Goal: Communication & Community: Answer question/provide support

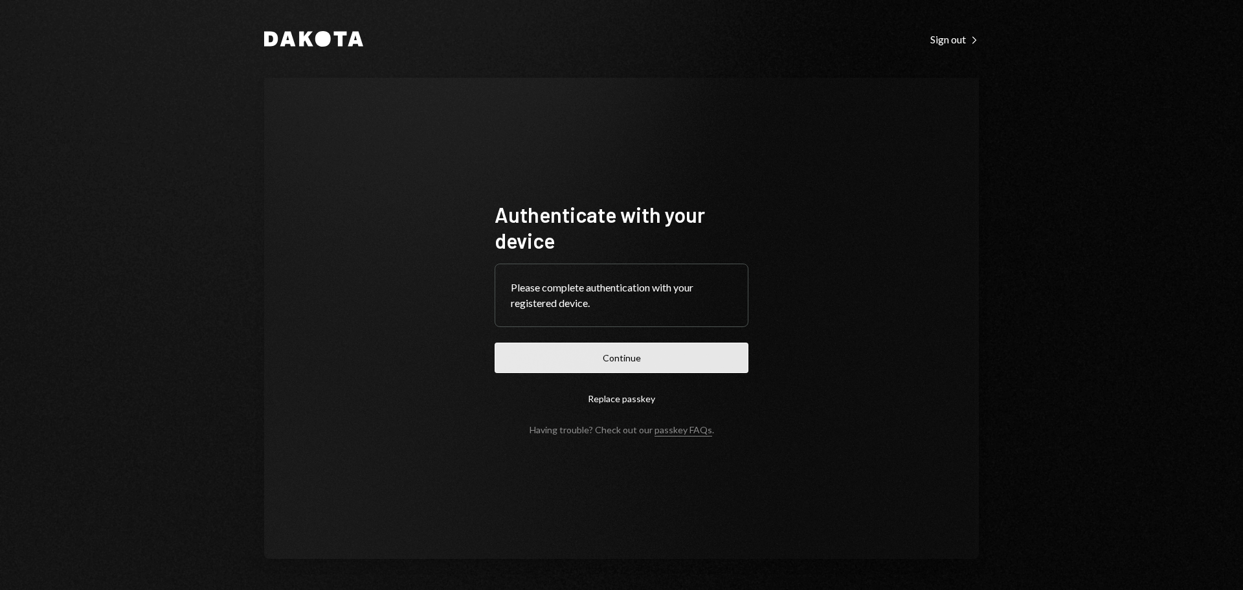
click at [640, 355] on button "Continue" at bounding box center [622, 358] width 254 height 30
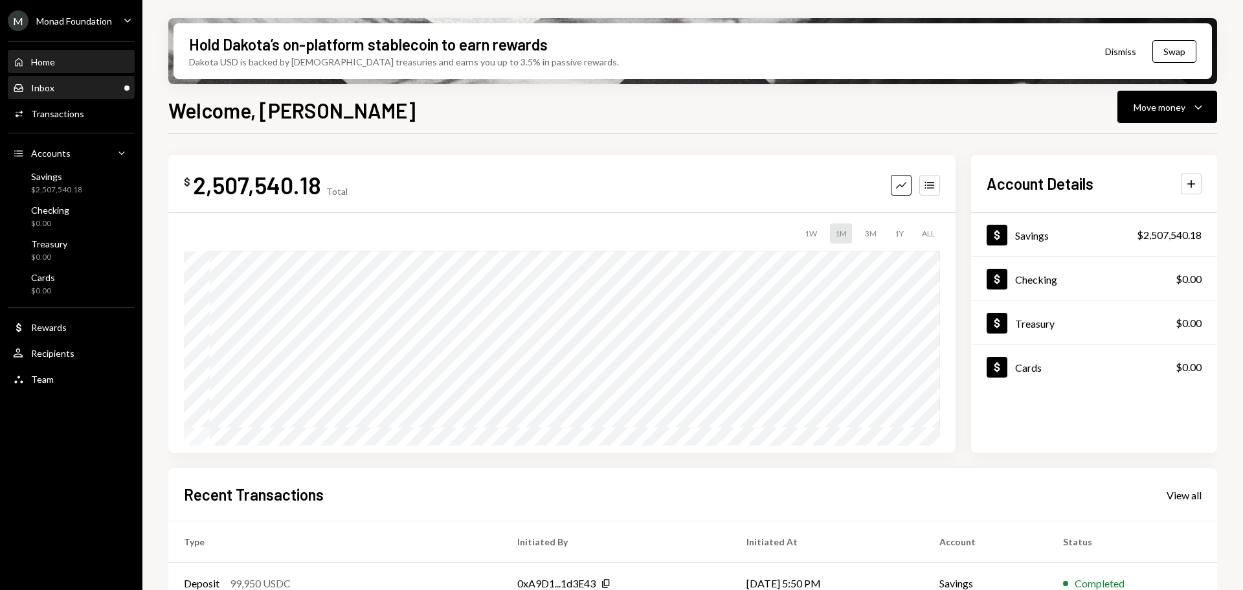
click at [62, 91] on div "Inbox Inbox" at bounding box center [71, 88] width 117 height 12
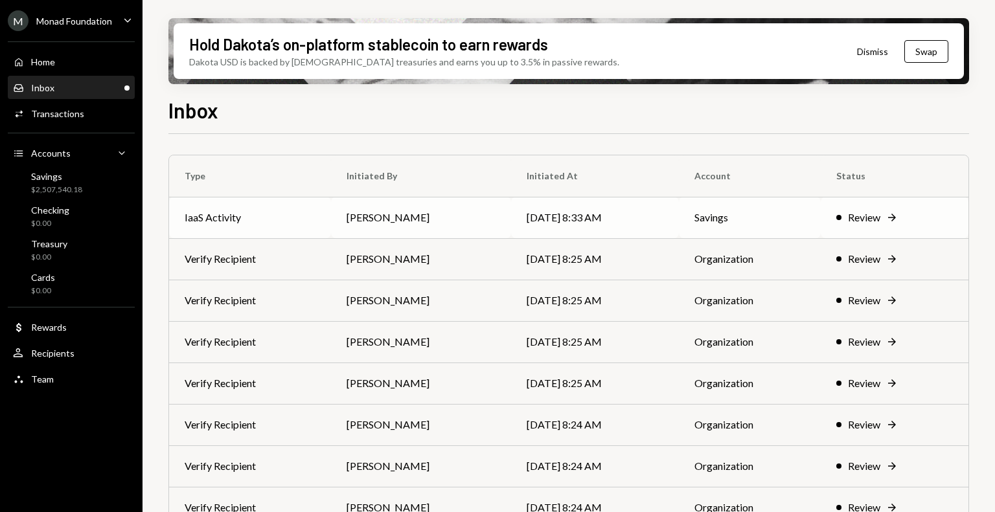
click at [477, 216] on td "[PERSON_NAME]" at bounding box center [421, 217] width 180 height 41
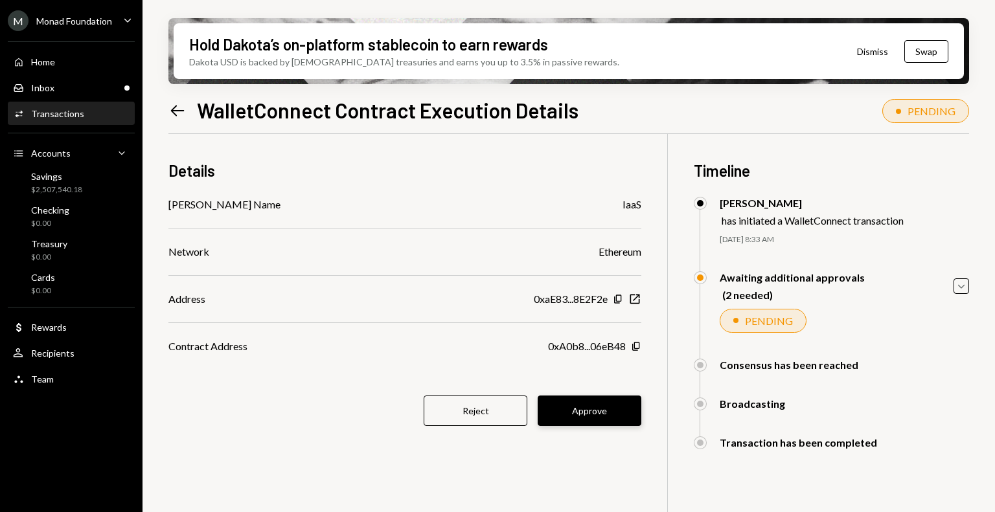
click at [589, 413] on button "Approve" at bounding box center [589, 411] width 104 height 30
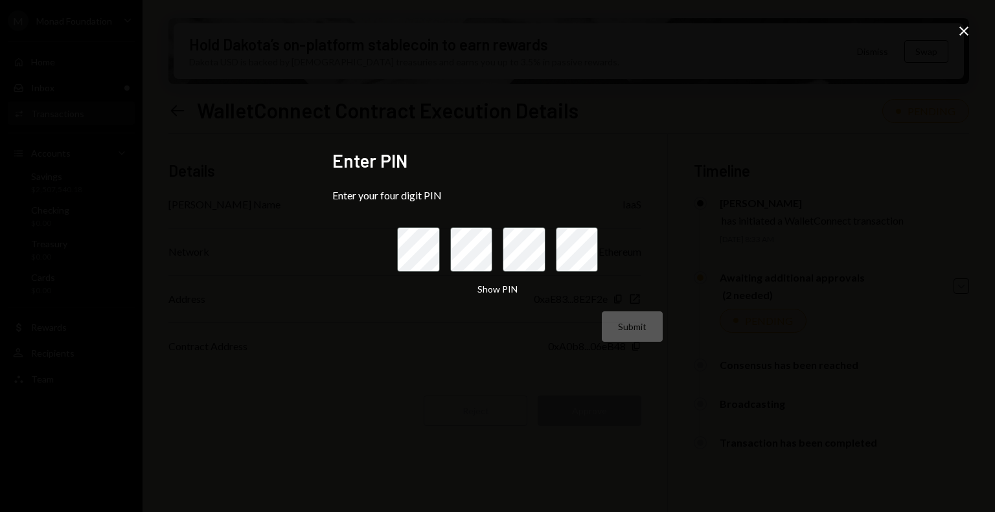
click at [967, 35] on icon at bounding box center [963, 31] width 9 height 9
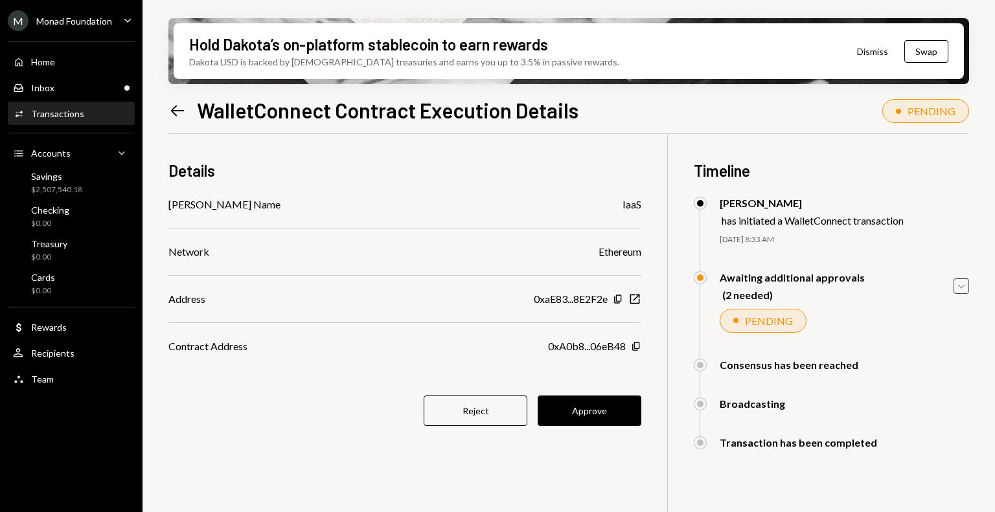
click at [965, 287] on icon "Caret Down" at bounding box center [961, 286] width 14 height 14
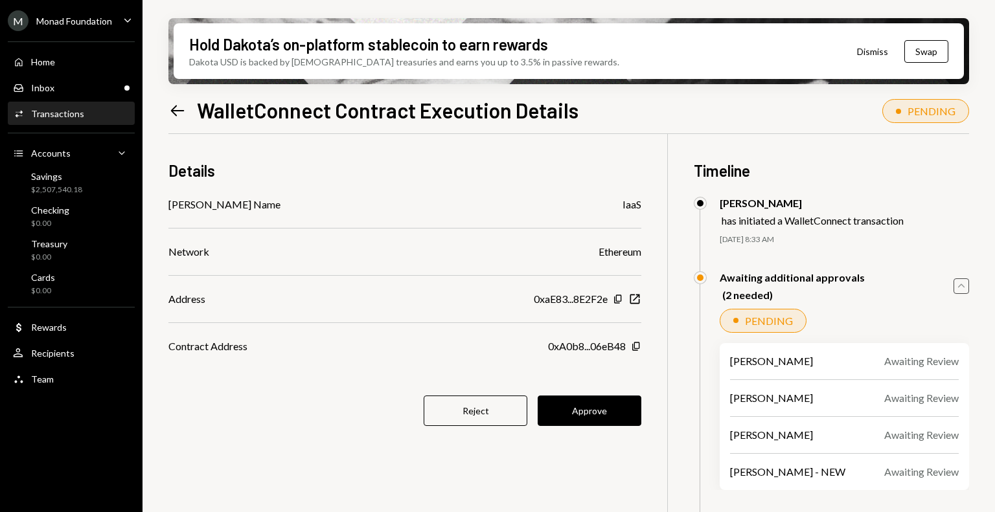
click at [965, 287] on icon "Caret Up" at bounding box center [961, 286] width 14 height 14
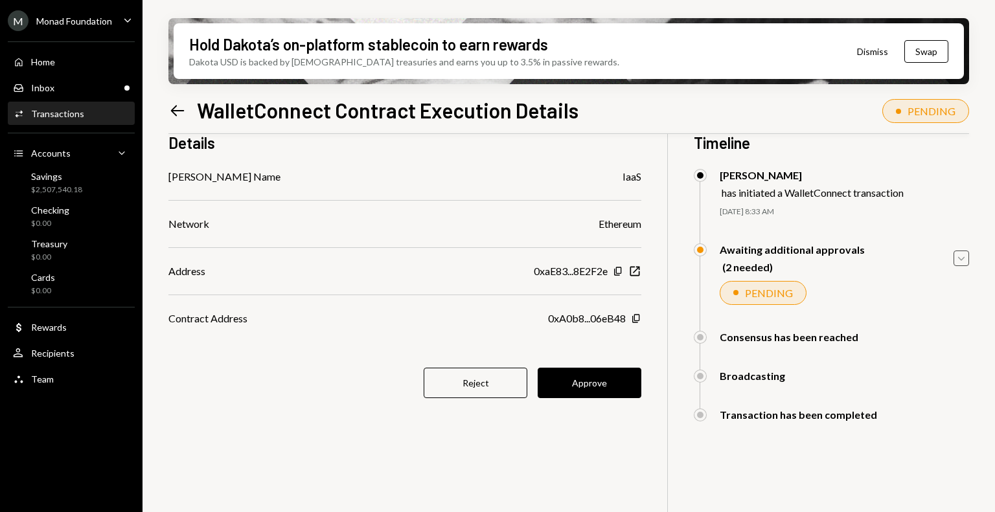
scroll to position [30, 0]
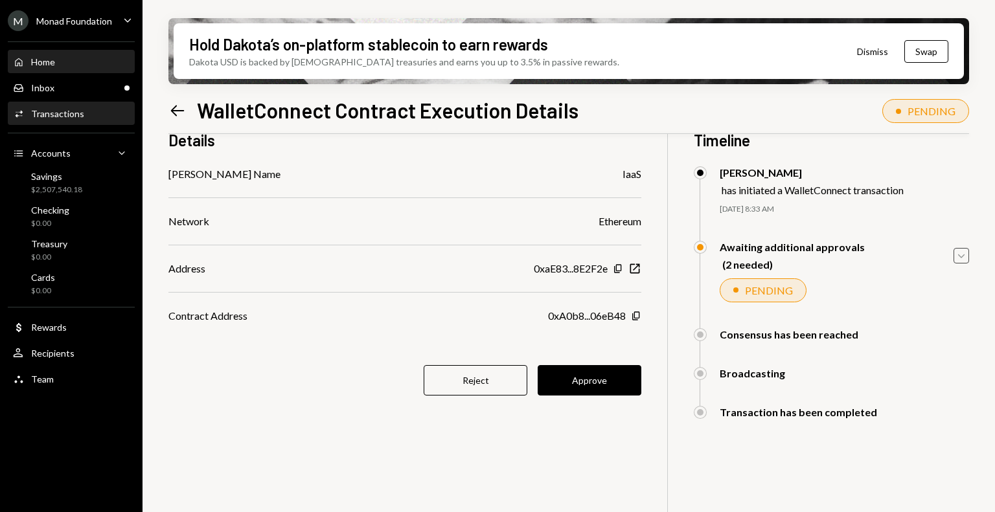
click at [71, 64] on div "Home Home" at bounding box center [71, 62] width 117 height 12
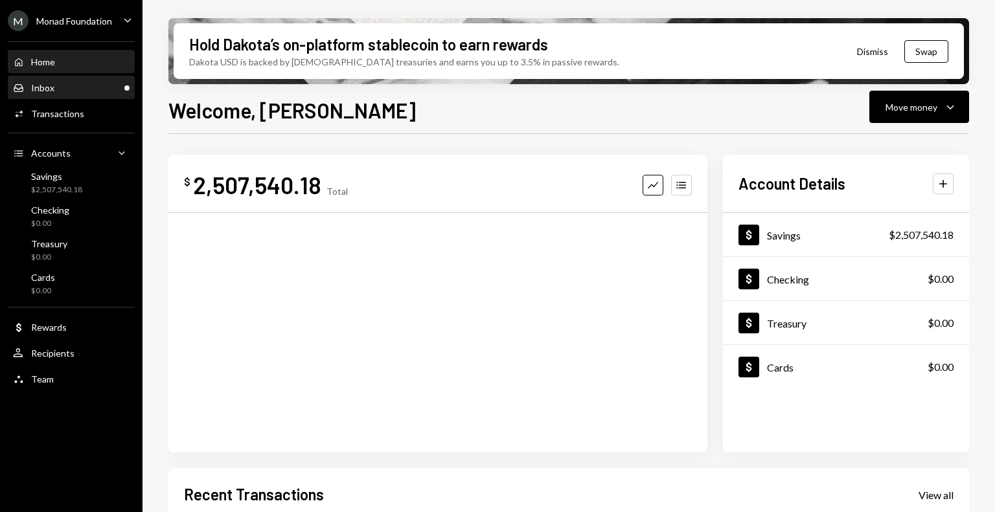
click at [67, 87] on div "Inbox Inbox" at bounding box center [71, 88] width 117 height 12
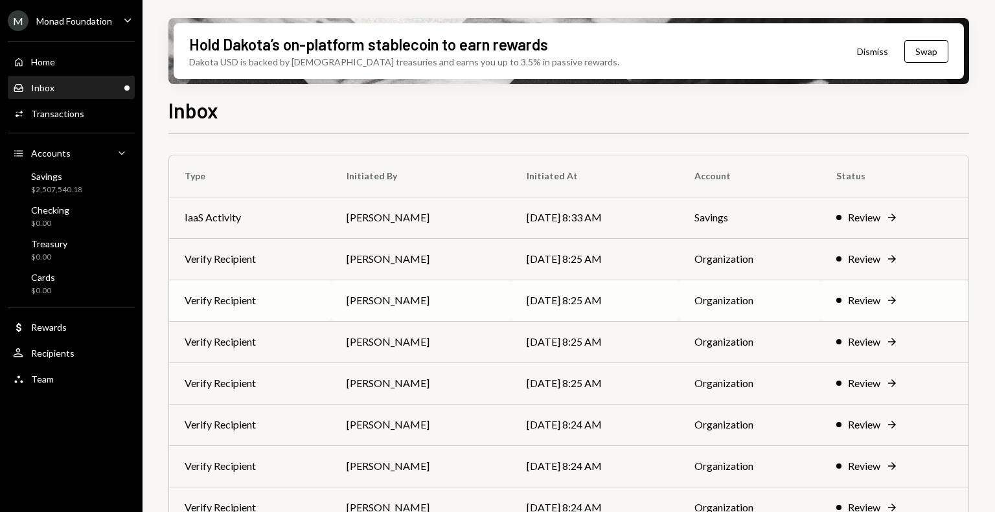
scroll to position [69, 0]
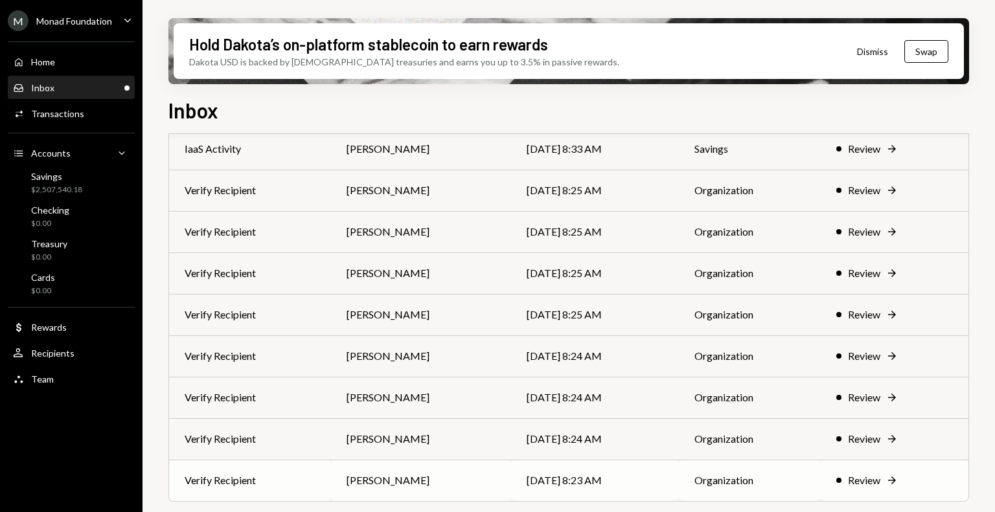
click at [425, 473] on td "[PERSON_NAME]" at bounding box center [421, 480] width 180 height 41
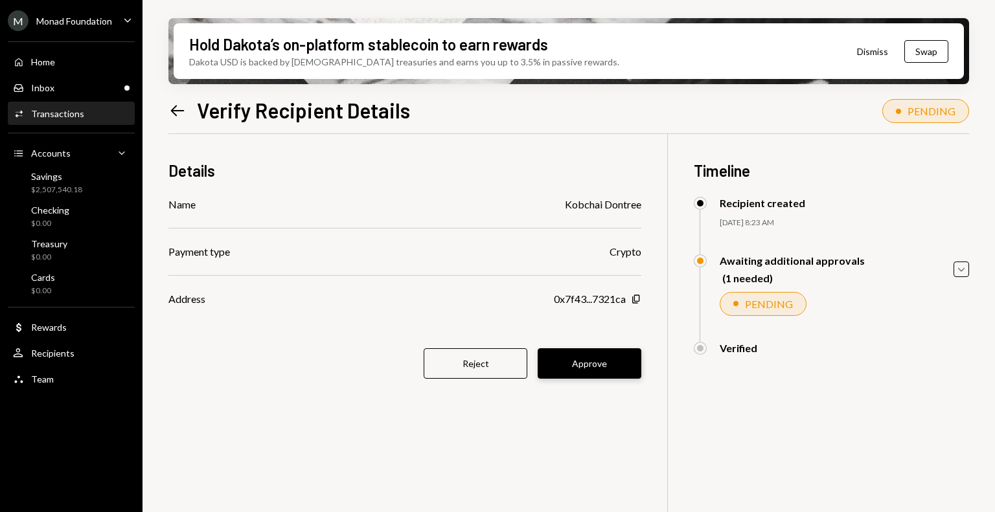
click at [591, 364] on button "Approve" at bounding box center [589, 363] width 104 height 30
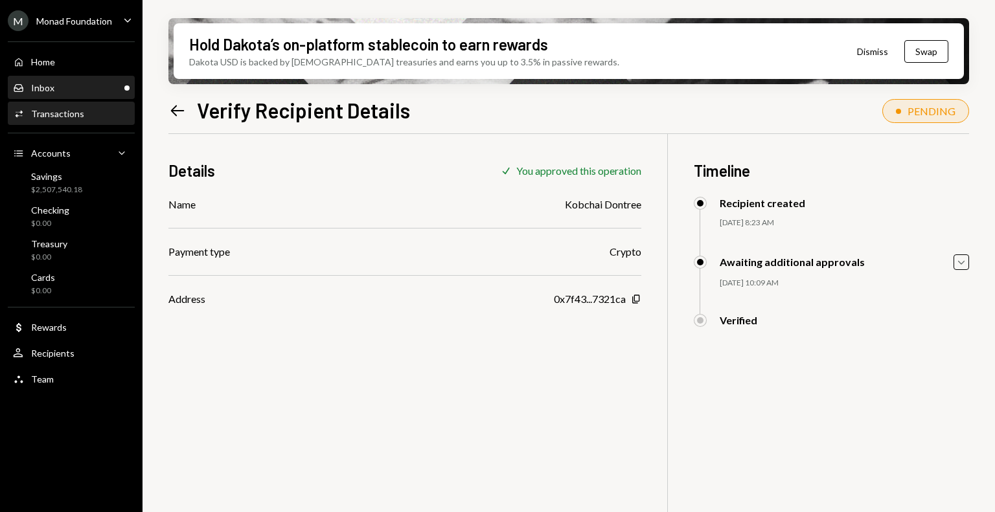
click at [70, 86] on div "Inbox Inbox" at bounding box center [71, 88] width 117 height 12
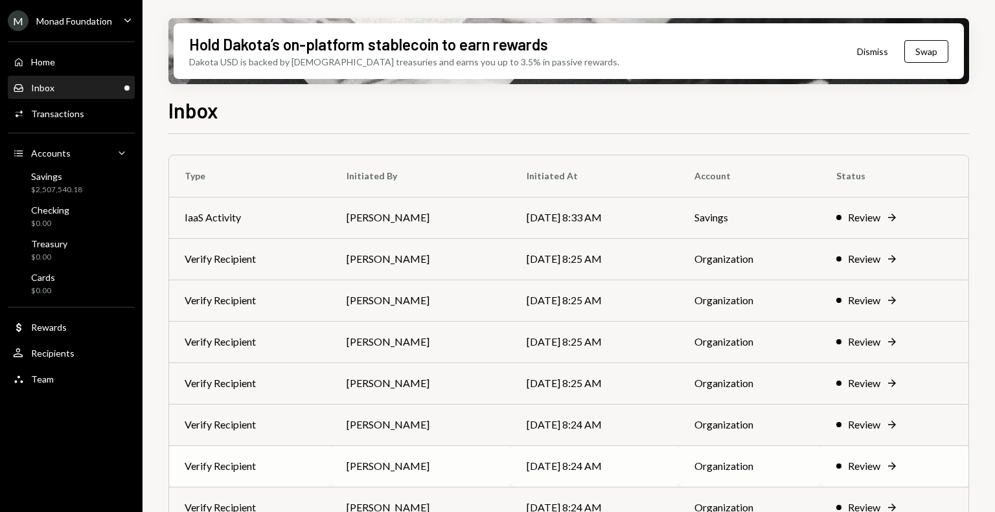
scroll to position [69, 0]
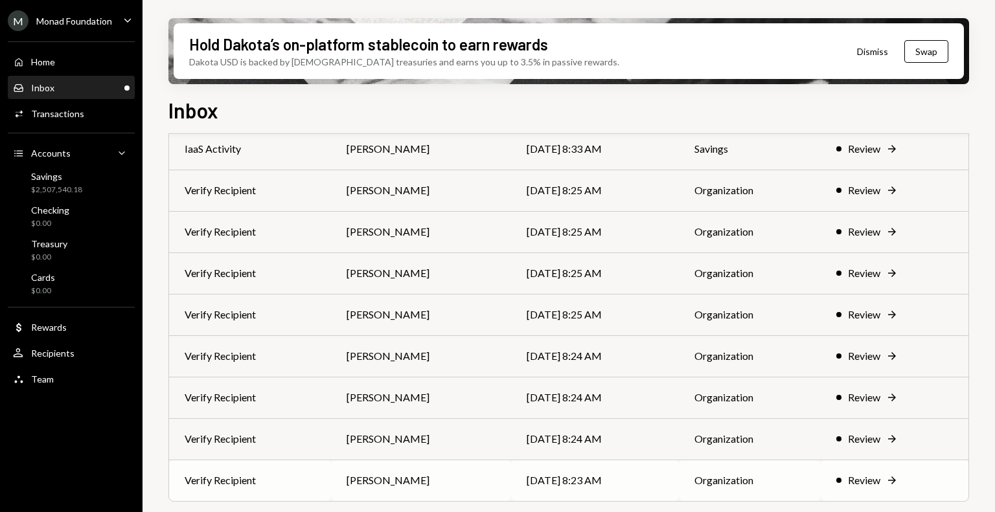
click at [370, 470] on td "[PERSON_NAME]" at bounding box center [421, 480] width 180 height 41
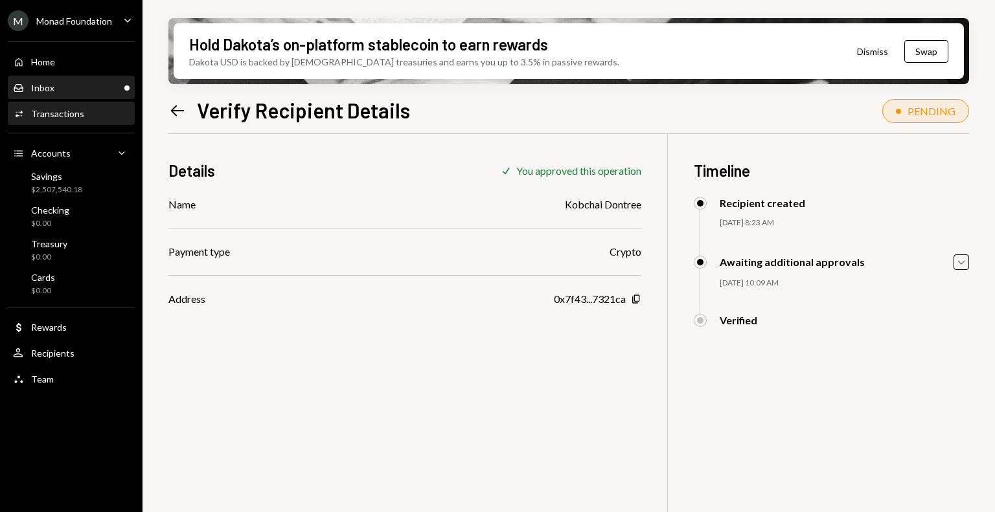
click at [73, 87] on div "Inbox Inbox" at bounding box center [71, 88] width 117 height 12
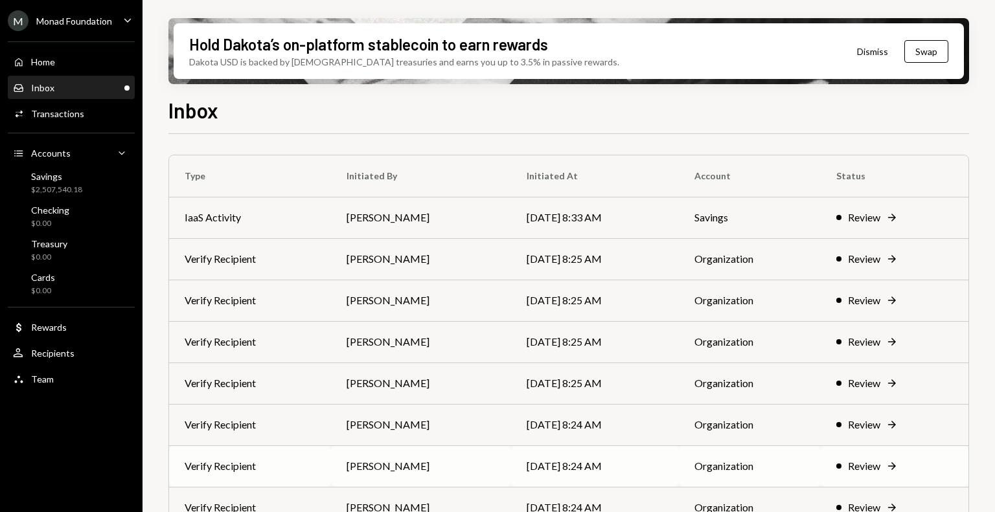
scroll to position [27, 0]
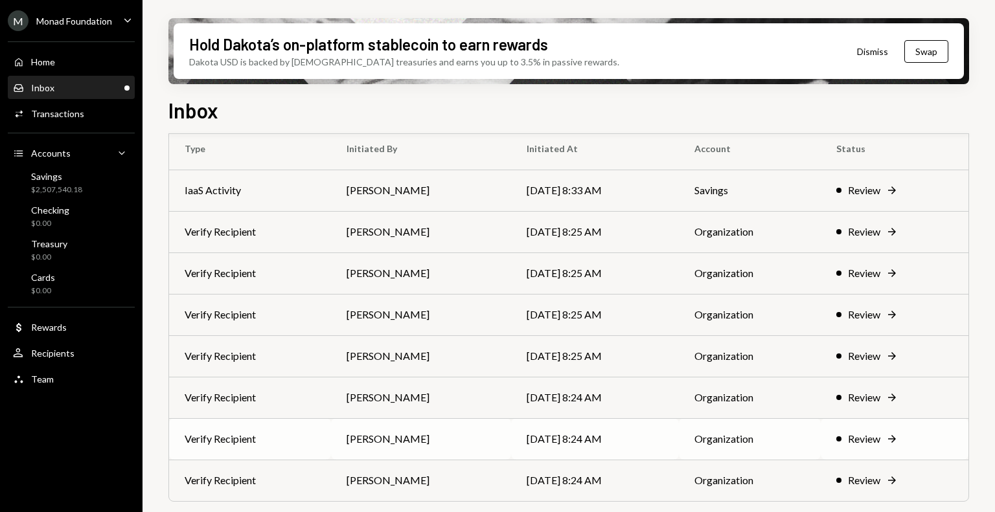
click at [398, 450] on td "[PERSON_NAME]" at bounding box center [421, 438] width 180 height 41
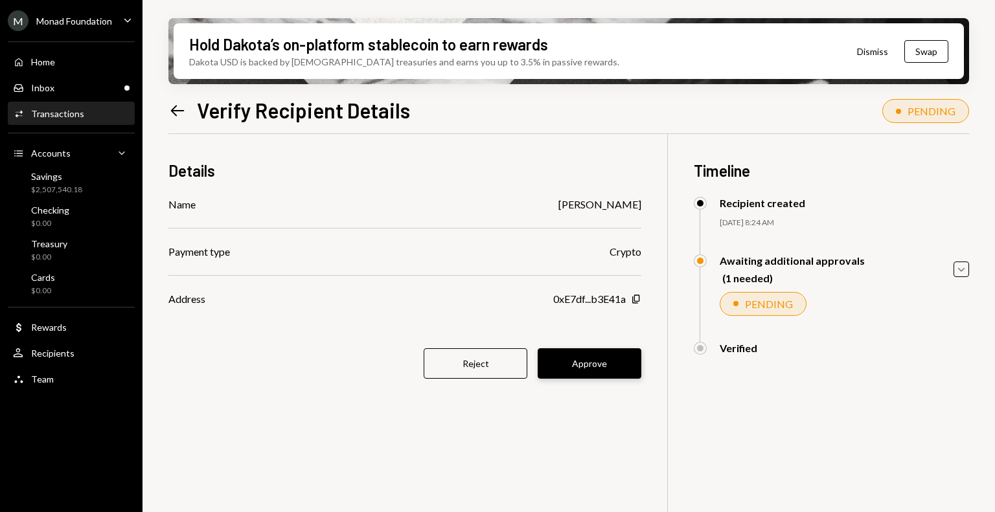
click at [581, 359] on button "Approve" at bounding box center [589, 363] width 104 height 30
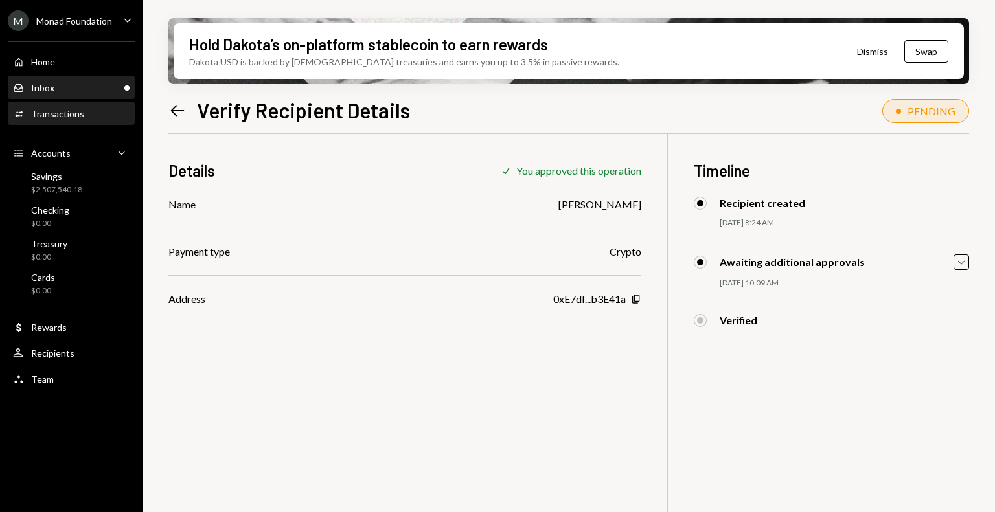
click at [74, 87] on div "Inbox Inbox" at bounding box center [71, 88] width 117 height 12
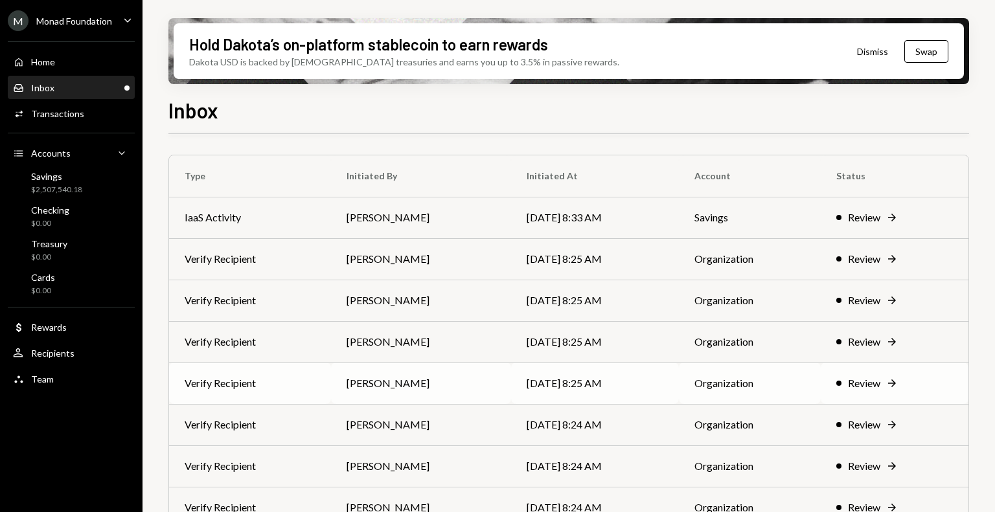
scroll to position [27, 0]
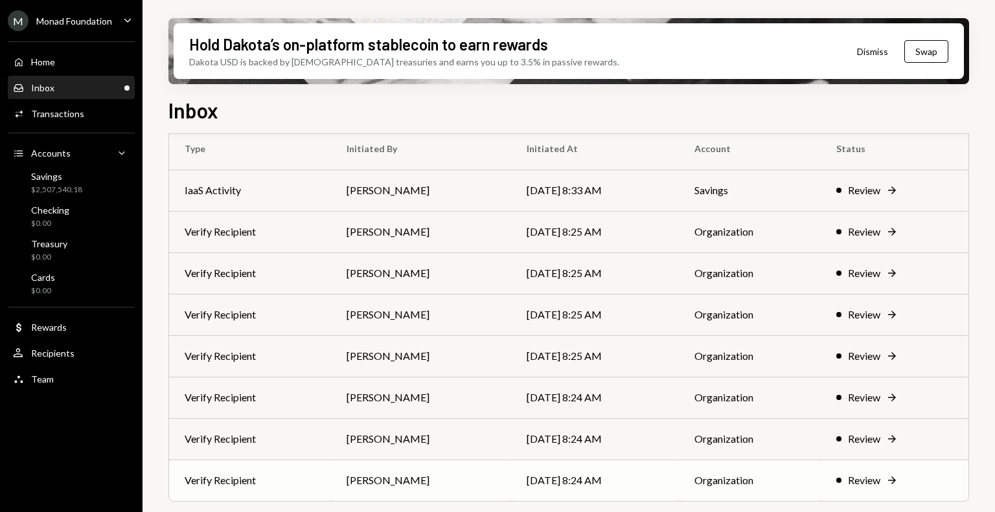
click at [398, 471] on td "[PERSON_NAME]" at bounding box center [421, 480] width 180 height 41
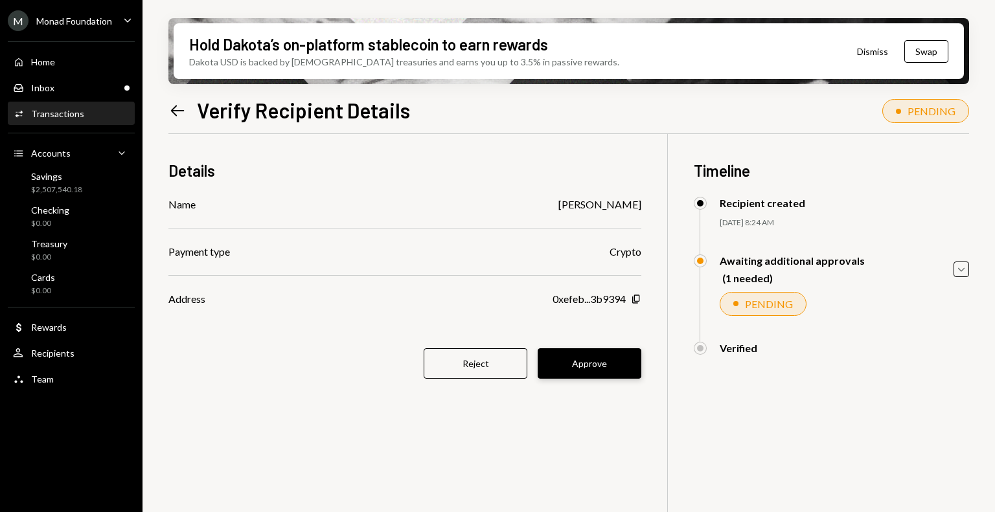
click at [597, 361] on button "Approve" at bounding box center [589, 363] width 104 height 30
click at [599, 363] on button "Approve" at bounding box center [589, 363] width 104 height 30
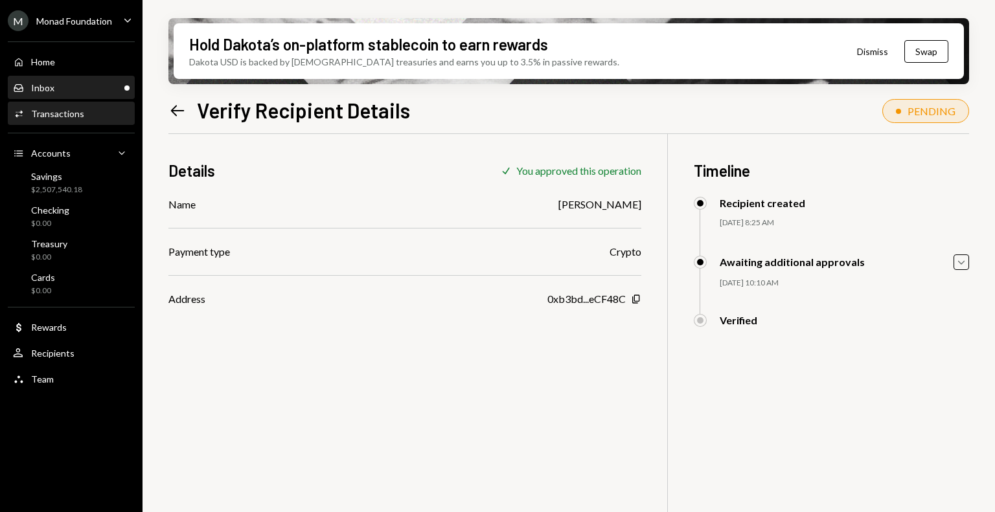
click at [98, 91] on div "Inbox Inbox" at bounding box center [71, 88] width 117 height 12
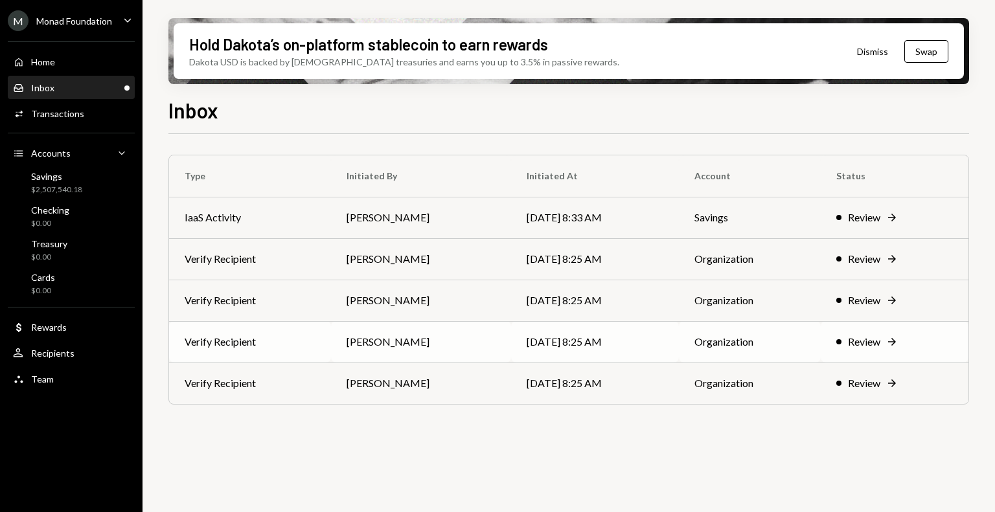
click at [511, 346] on td "[DATE] 8:25 AM" at bounding box center [595, 341] width 168 height 41
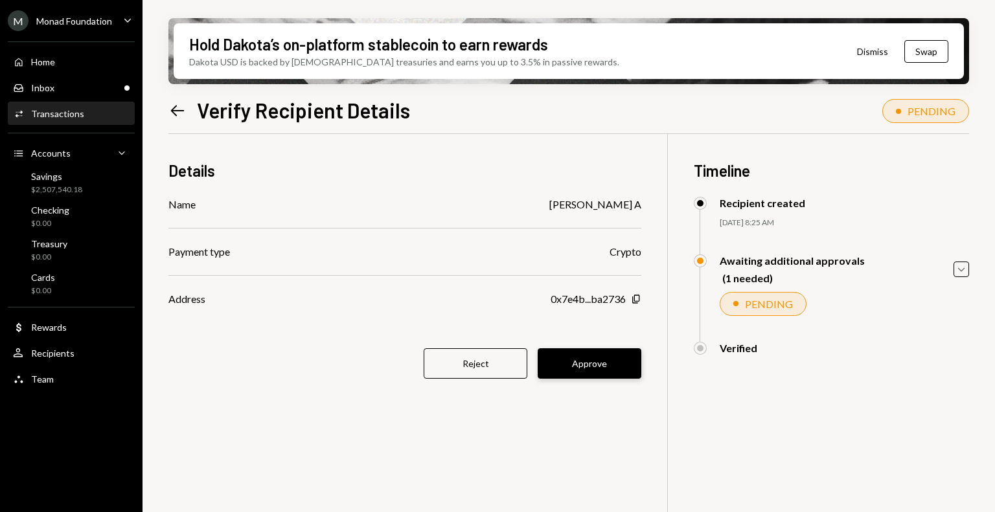
click at [593, 362] on button "Approve" at bounding box center [589, 363] width 104 height 30
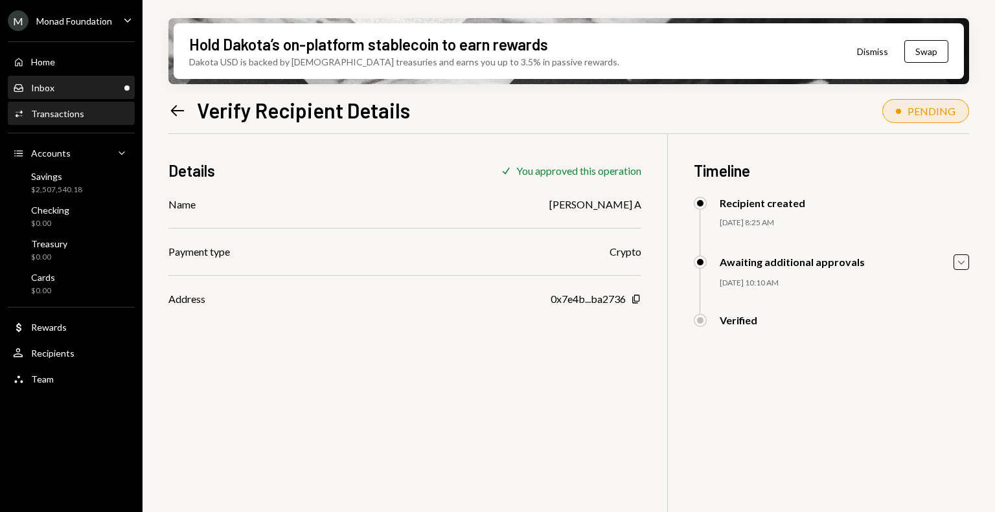
click at [53, 88] on div "Inbox Inbox" at bounding box center [71, 88] width 117 height 12
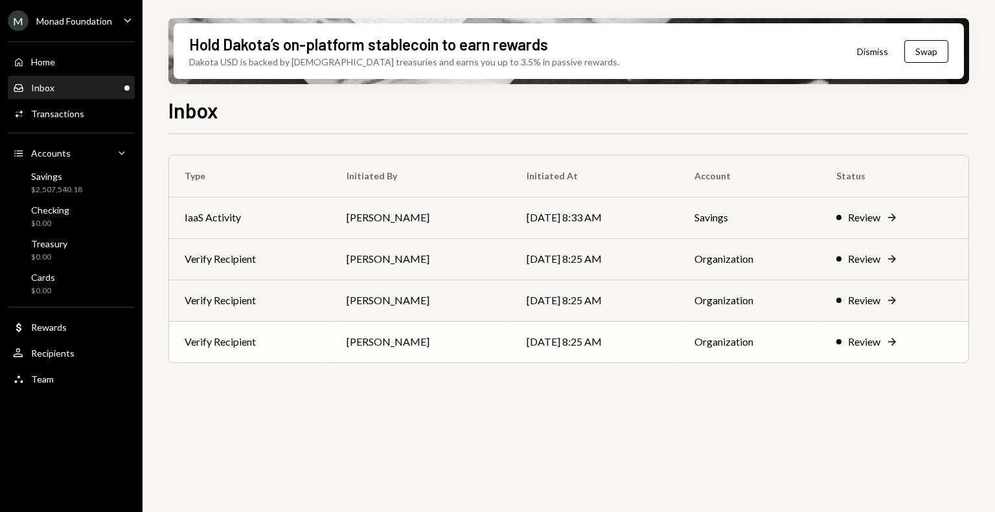
click at [431, 332] on td "[PERSON_NAME]" at bounding box center [421, 341] width 180 height 41
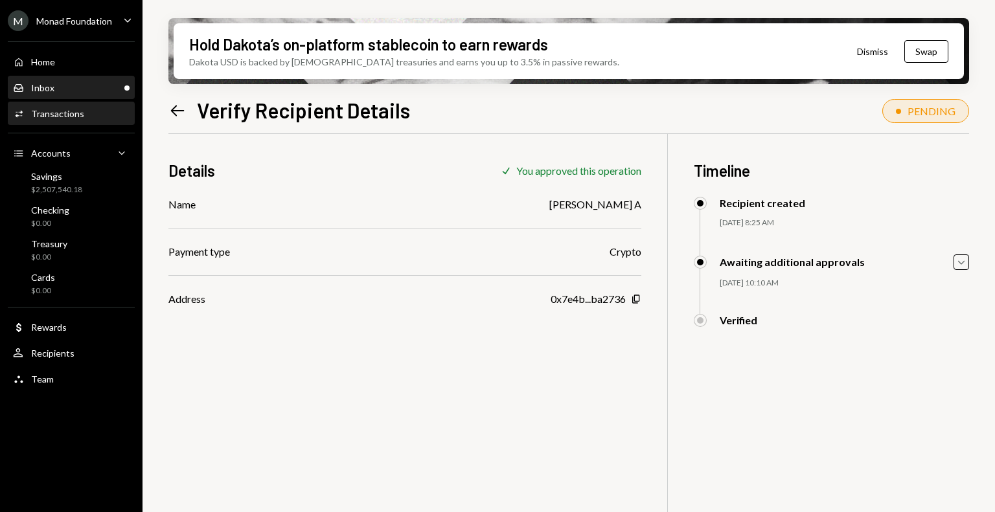
click at [100, 77] on div "Inbox Inbox" at bounding box center [71, 88] width 117 height 22
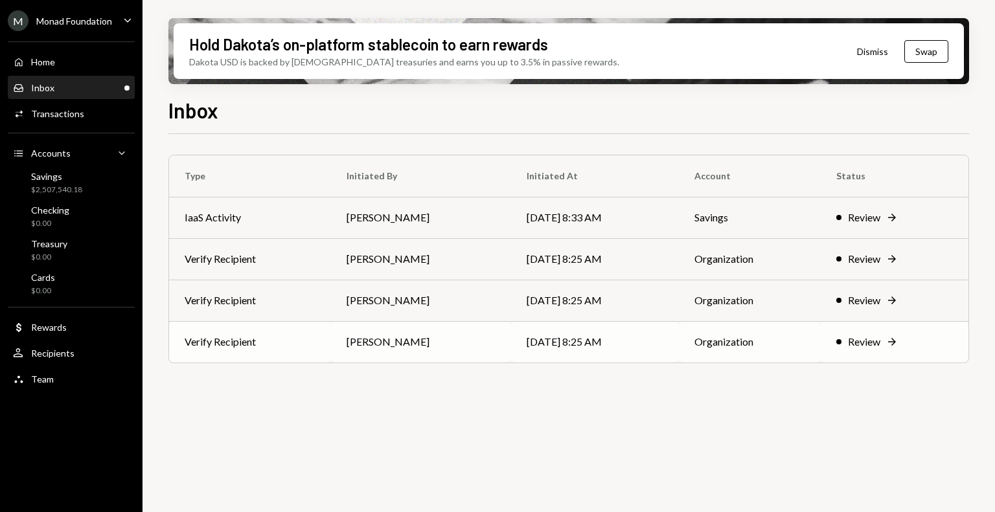
click at [458, 344] on td "[PERSON_NAME]" at bounding box center [421, 341] width 180 height 41
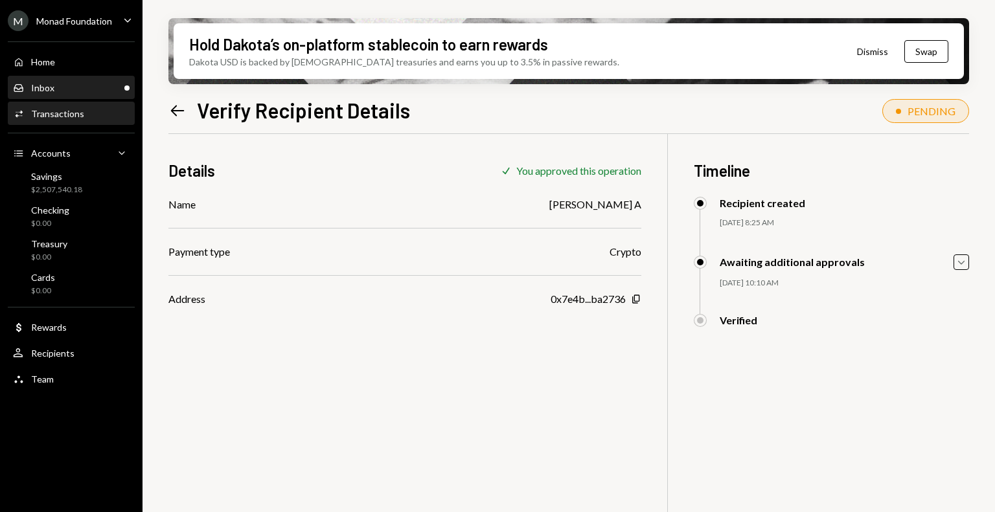
click at [88, 91] on div "Inbox Inbox" at bounding box center [71, 88] width 117 height 12
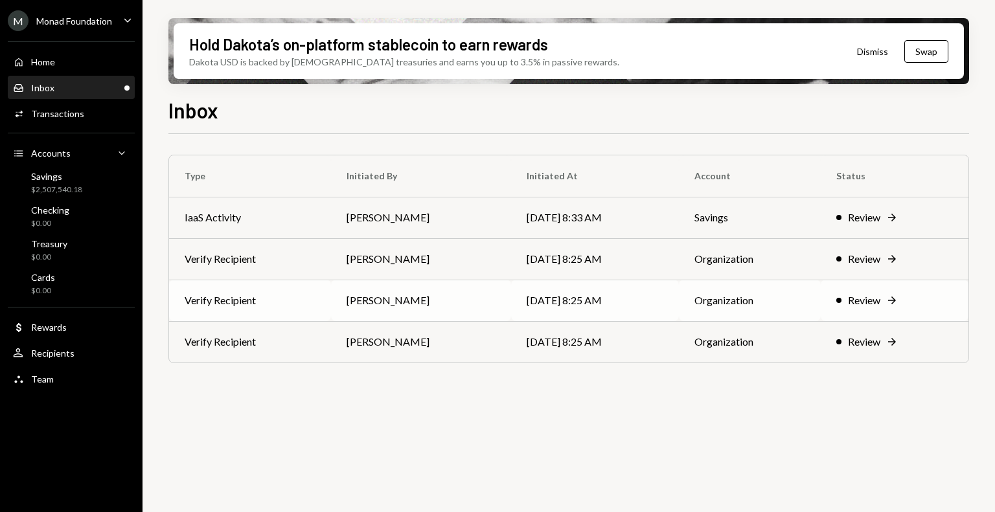
click at [431, 285] on td "[PERSON_NAME]" at bounding box center [421, 300] width 180 height 41
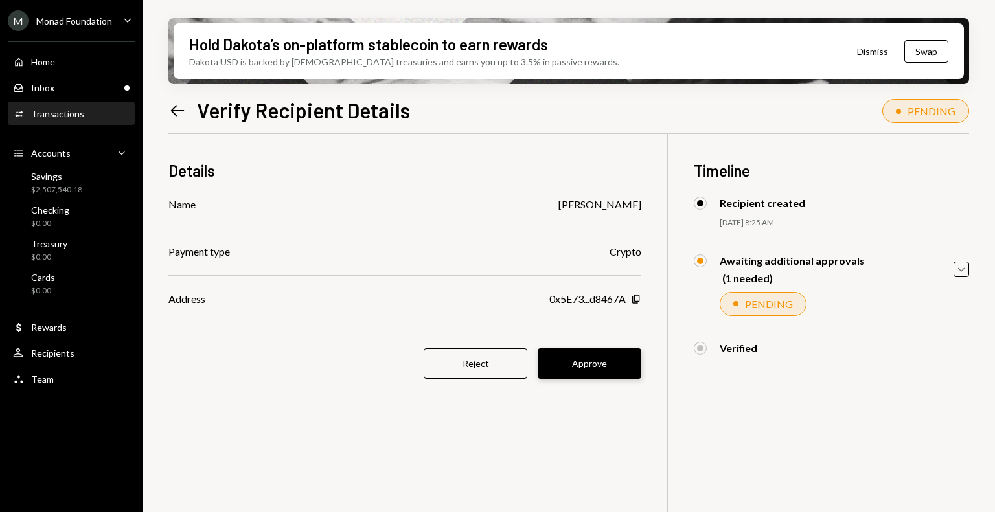
click at [592, 365] on button "Approve" at bounding box center [589, 363] width 104 height 30
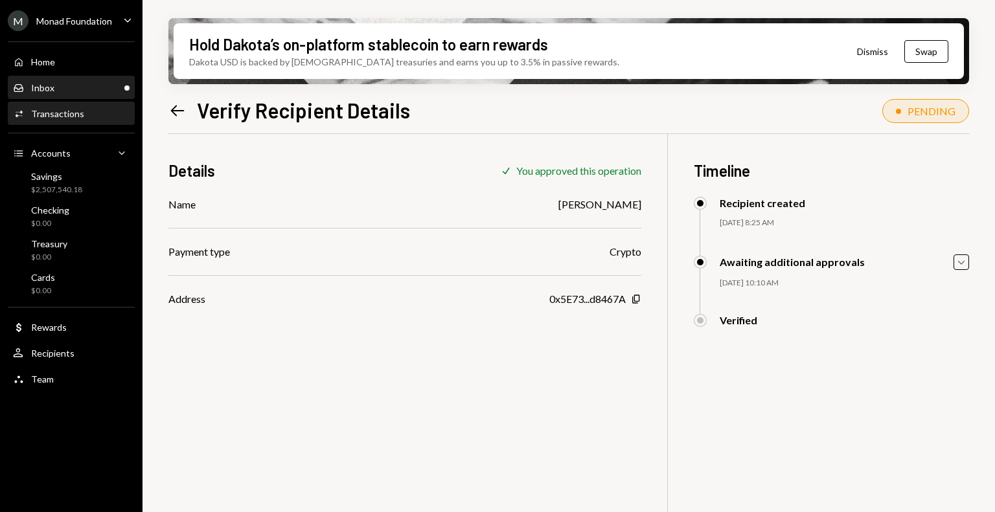
click at [69, 88] on div "Inbox Inbox" at bounding box center [71, 88] width 117 height 12
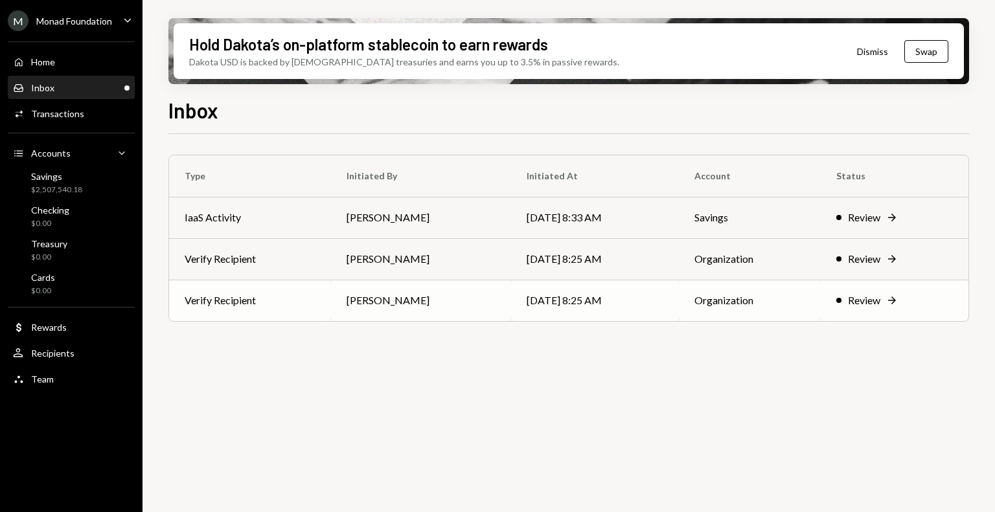
click at [427, 306] on td "[PERSON_NAME]" at bounding box center [421, 300] width 180 height 41
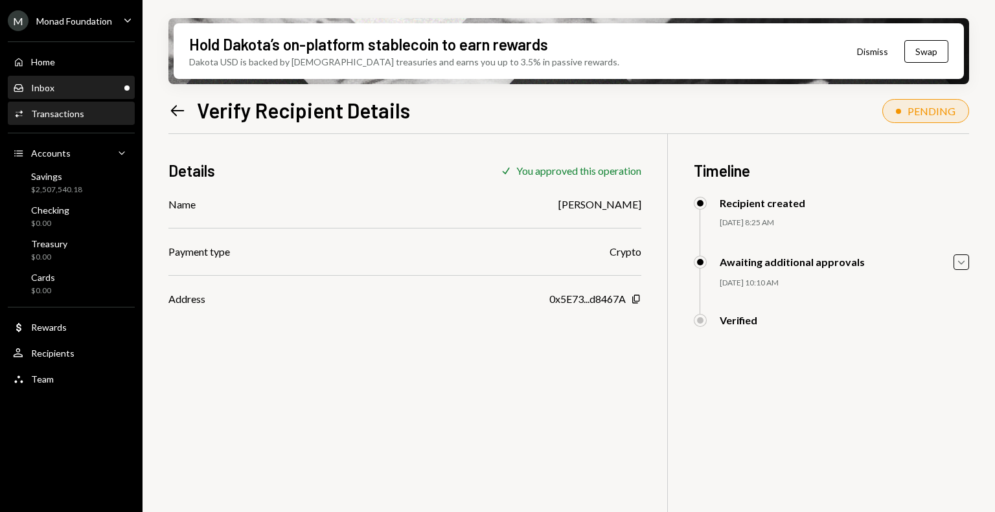
click at [95, 91] on div "Inbox Inbox" at bounding box center [71, 88] width 117 height 12
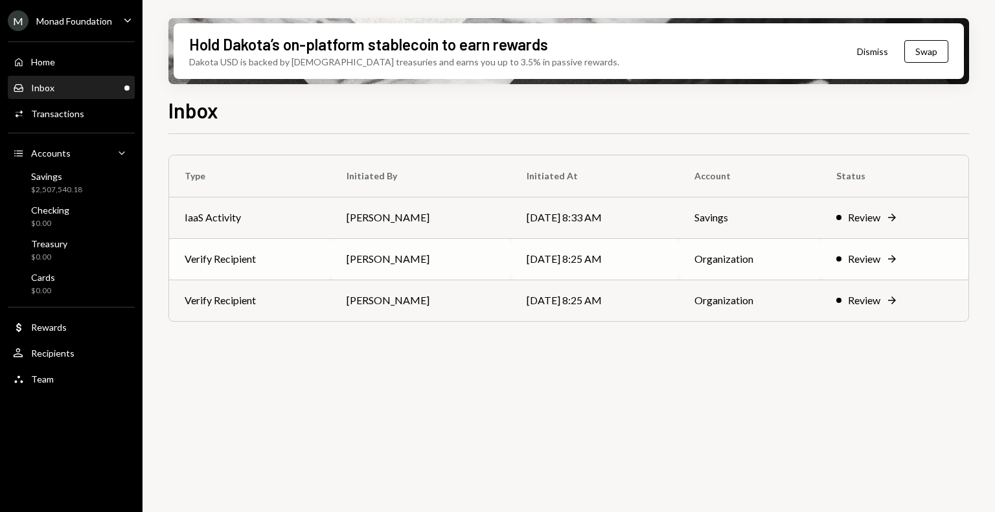
click at [414, 260] on td "[PERSON_NAME]" at bounding box center [421, 258] width 180 height 41
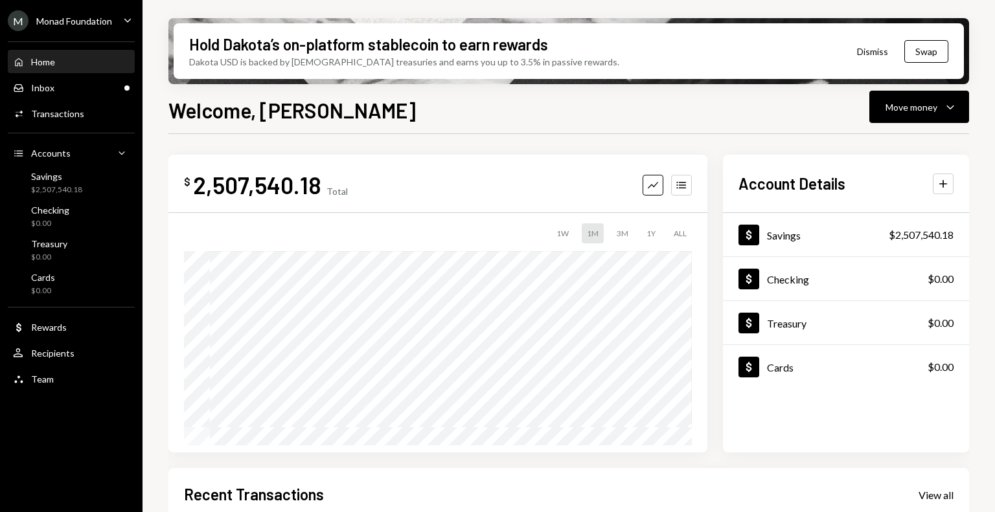
click at [106, 23] on div "Monad Foundation" at bounding box center [74, 21] width 76 height 11
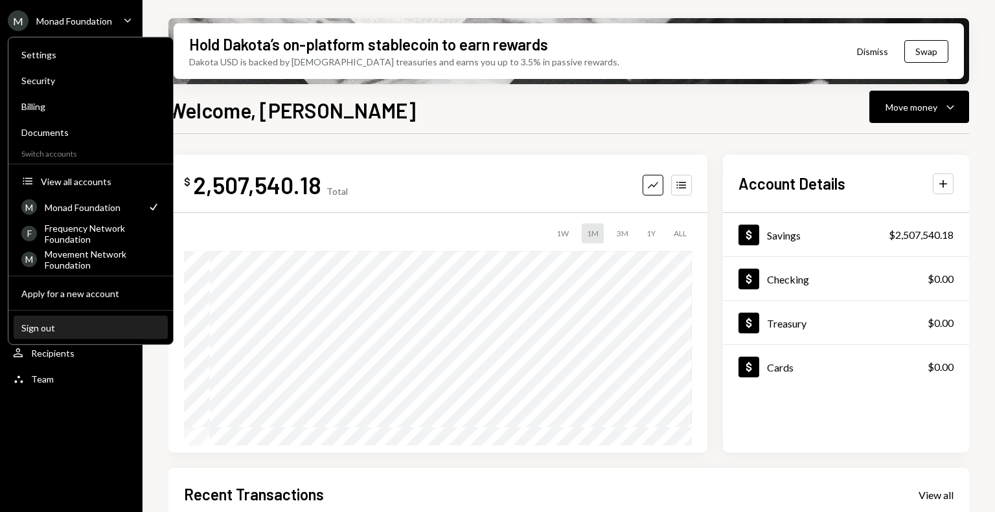
click at [59, 332] on div "Sign out" at bounding box center [90, 327] width 139 height 11
